Goal: Navigation & Orientation: Go to known website

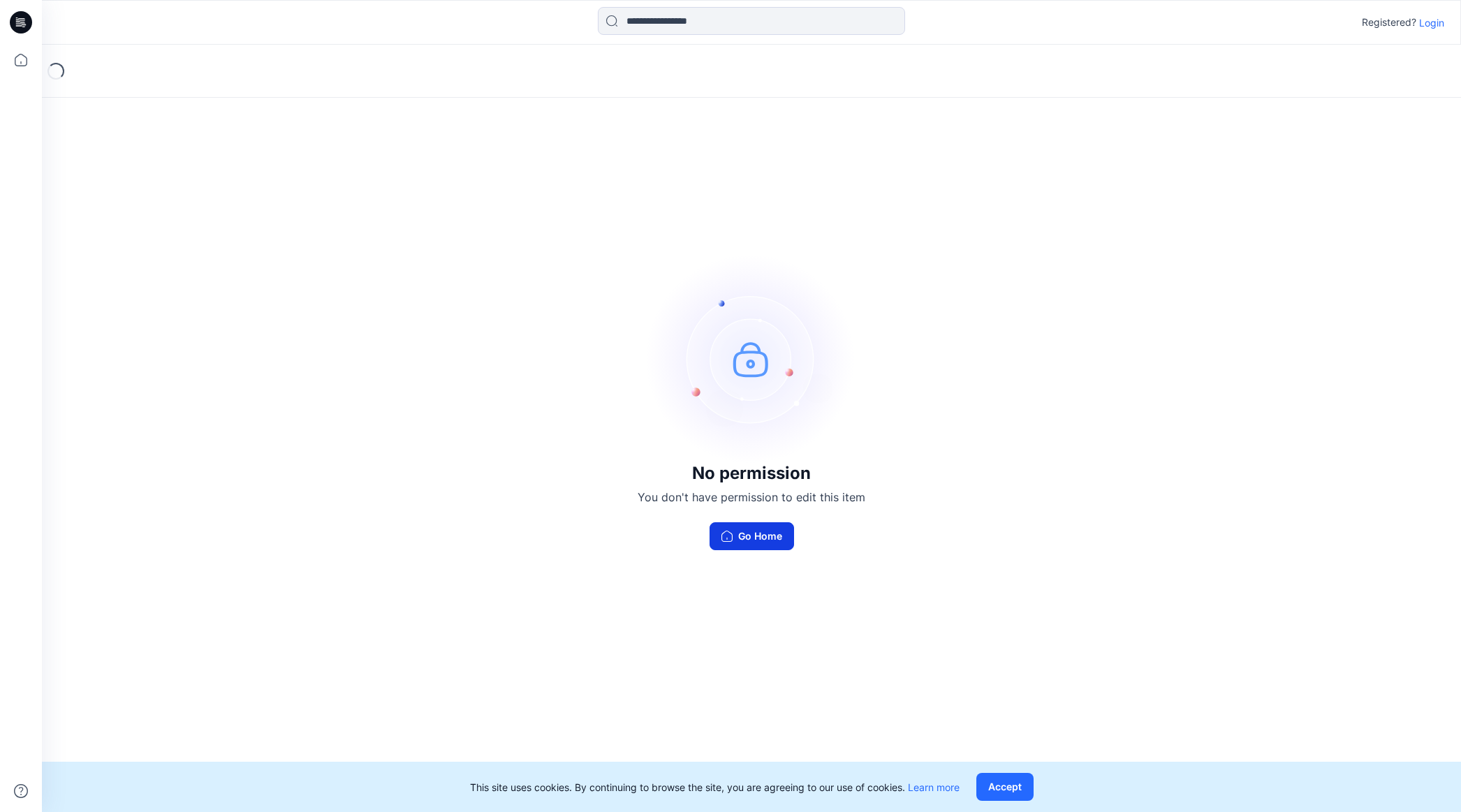
click at [767, 540] on button "Go Home" at bounding box center [751, 536] width 85 height 28
click at [740, 536] on button "Go Home" at bounding box center [751, 536] width 85 height 28
